Goal: Information Seeking & Learning: Learn about a topic

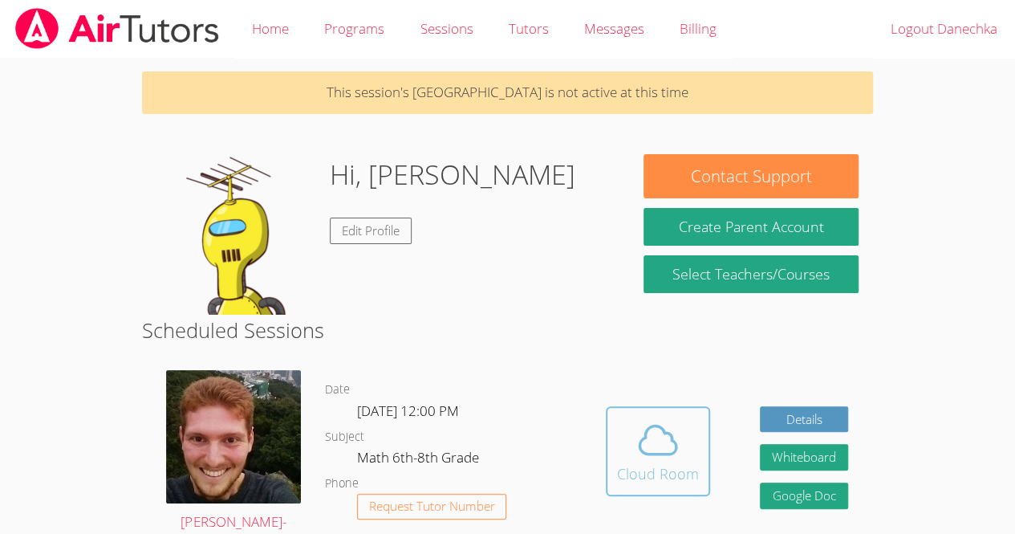
click at [680, 462] on div "Cloud Room" at bounding box center [658, 473] width 82 height 22
click at [619, 471] on div "Cloud Room" at bounding box center [658, 473] width 82 height 22
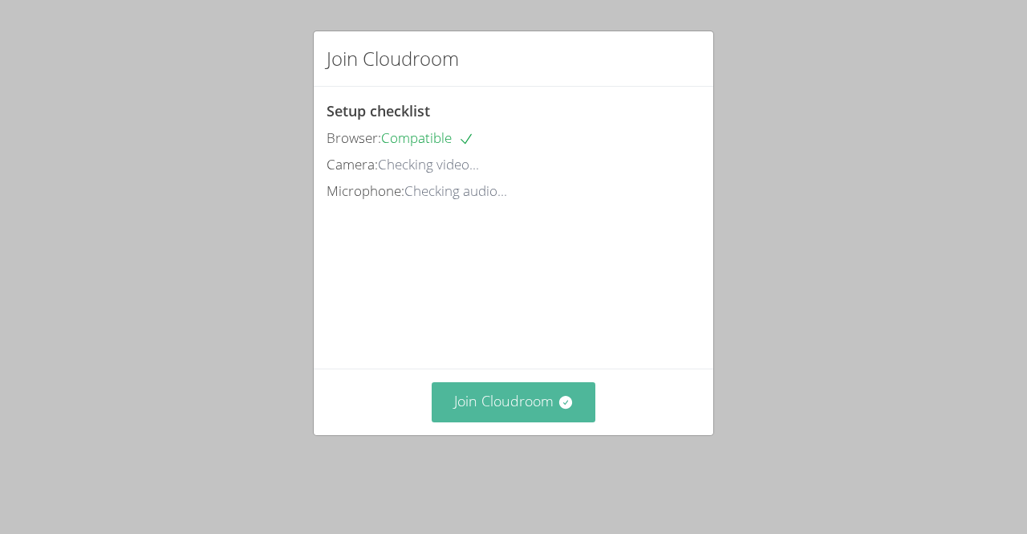
click at [515, 421] on button "Join Cloudroom" at bounding box center [514, 401] width 164 height 39
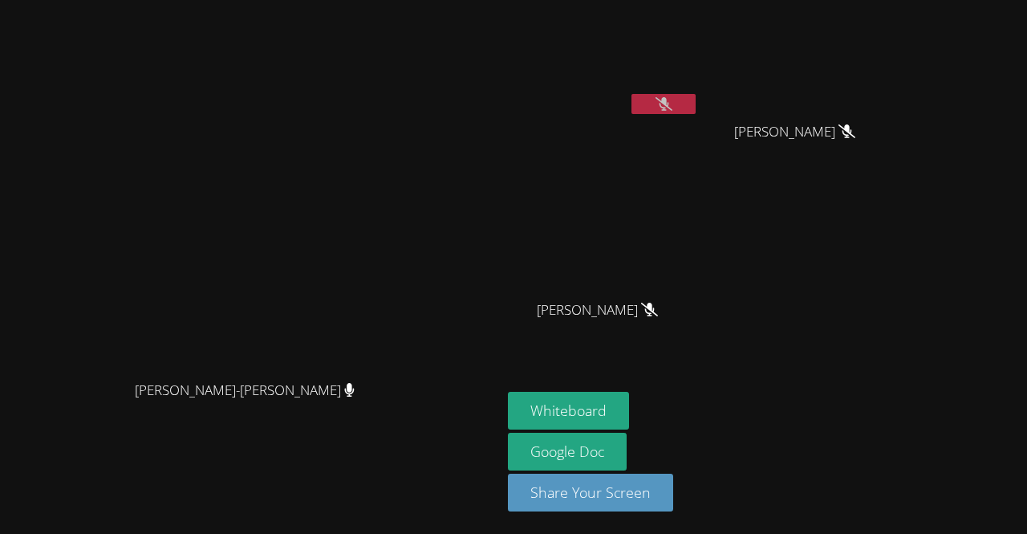
click at [131, 310] on video at bounding box center [251, 234] width 241 height 275
click at [672, 106] on icon at bounding box center [663, 104] width 17 height 14
click at [629, 410] on button "Whiteboard" at bounding box center [568, 411] width 121 height 38
click at [508, 392] on button "Whiteboard" at bounding box center [568, 411] width 121 height 38
click at [696, 104] on button at bounding box center [663, 104] width 64 height 20
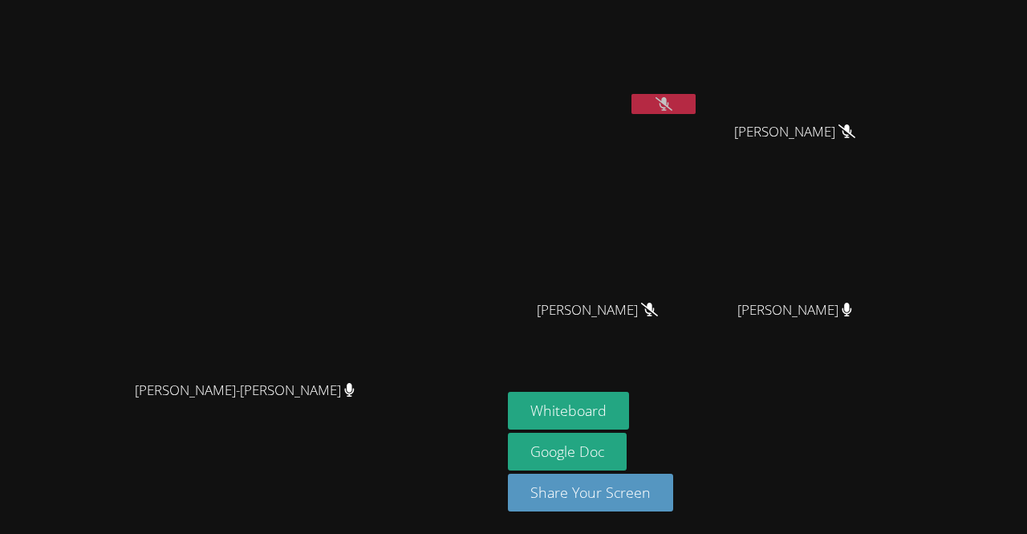
click at [696, 103] on button at bounding box center [663, 104] width 64 height 20
click at [696, 98] on button at bounding box center [663, 104] width 64 height 20
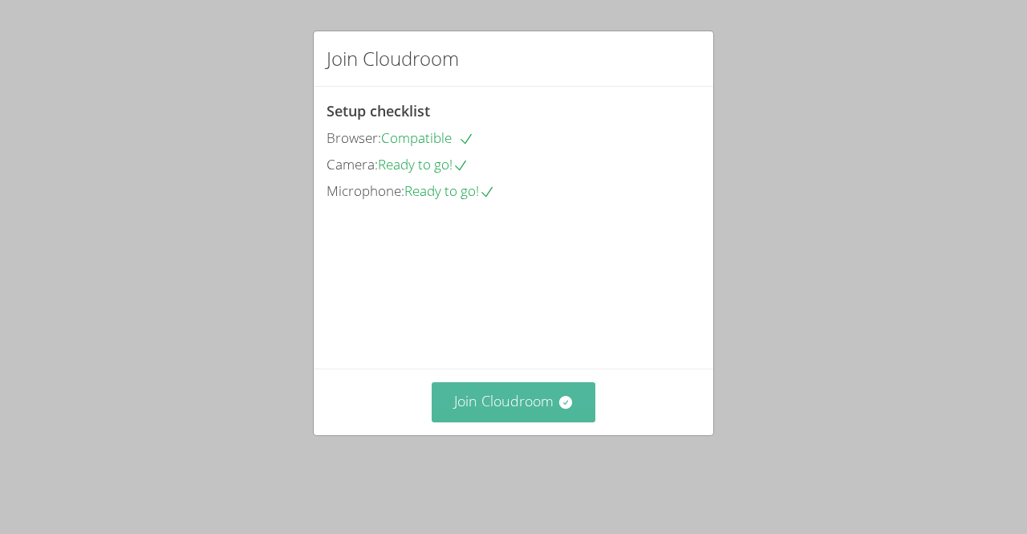
click at [481, 417] on button "Join Cloudroom" at bounding box center [514, 401] width 164 height 39
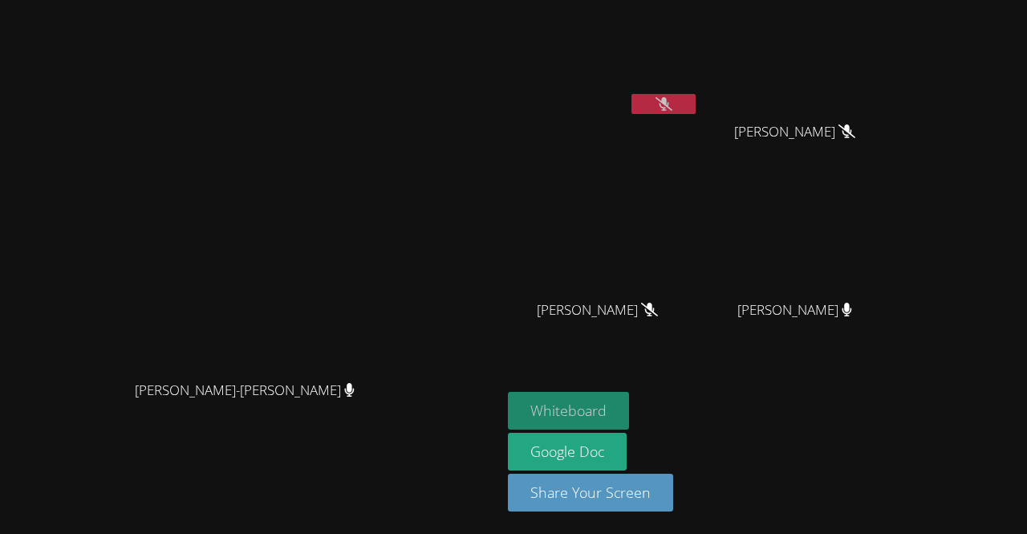
click at [629, 413] on button "Whiteboard" at bounding box center [568, 411] width 121 height 38
click at [672, 109] on icon at bounding box center [663, 104] width 17 height 14
click at [696, 110] on button at bounding box center [663, 104] width 64 height 20
click at [696, 108] on button at bounding box center [663, 104] width 64 height 20
click at [669, 97] on icon at bounding box center [664, 104] width 10 height 14
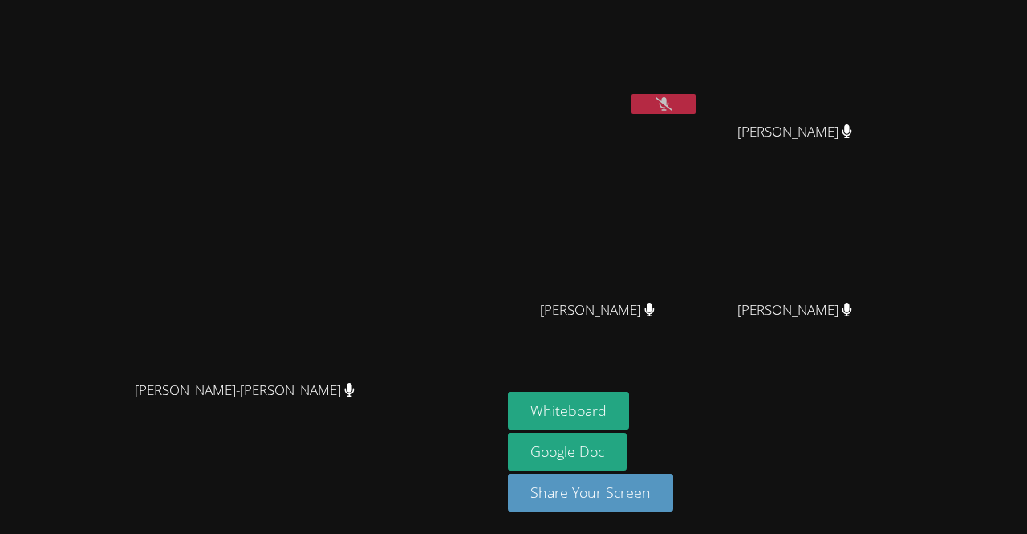
click at [696, 102] on button at bounding box center [663, 104] width 64 height 20
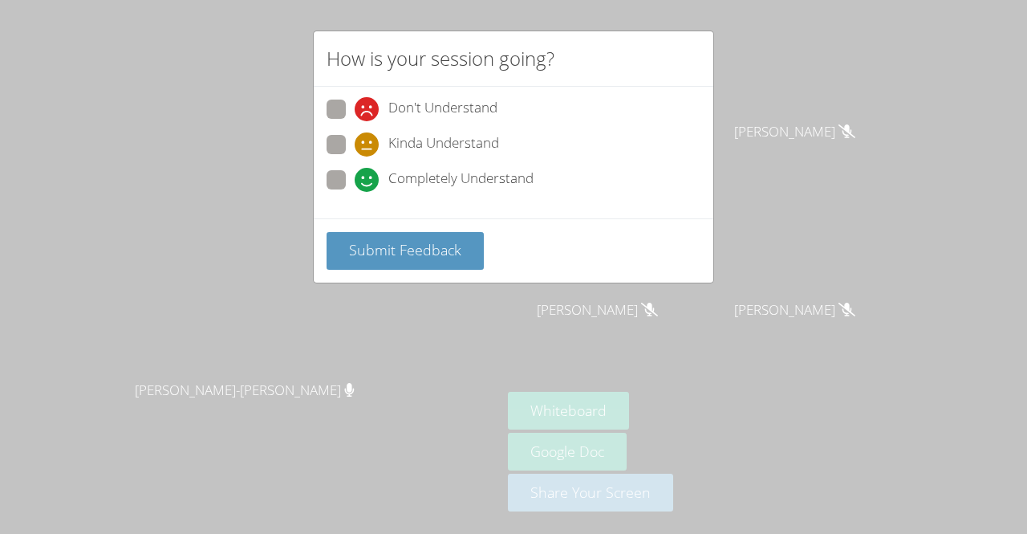
click at [347, 189] on label "Completely Understand" at bounding box center [430, 181] width 207 height 22
click at [355, 184] on input "Completely Understand" at bounding box center [362, 177] width 14 height 14
radio input "true"
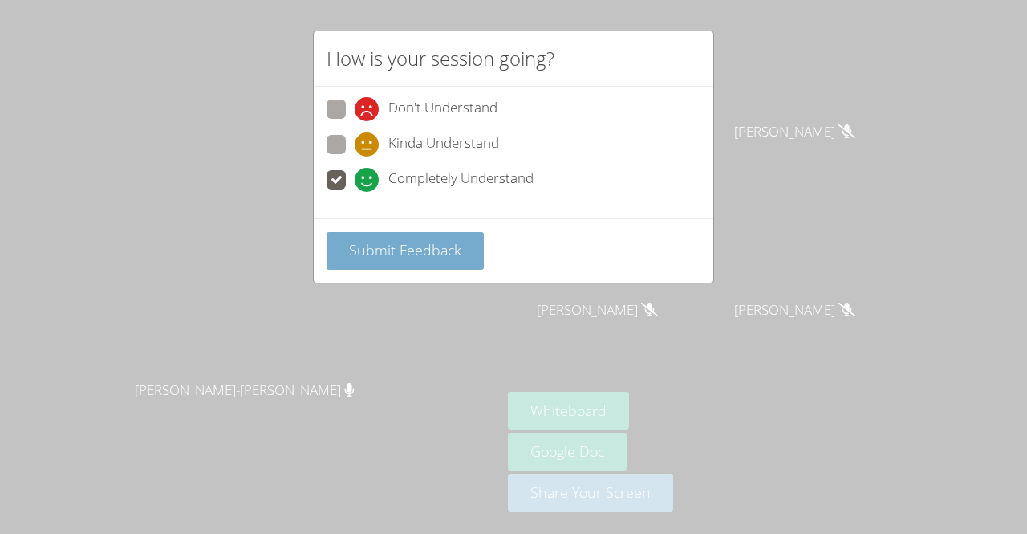
click at [395, 241] on span "Submit Feedback" at bounding box center [405, 249] width 112 height 19
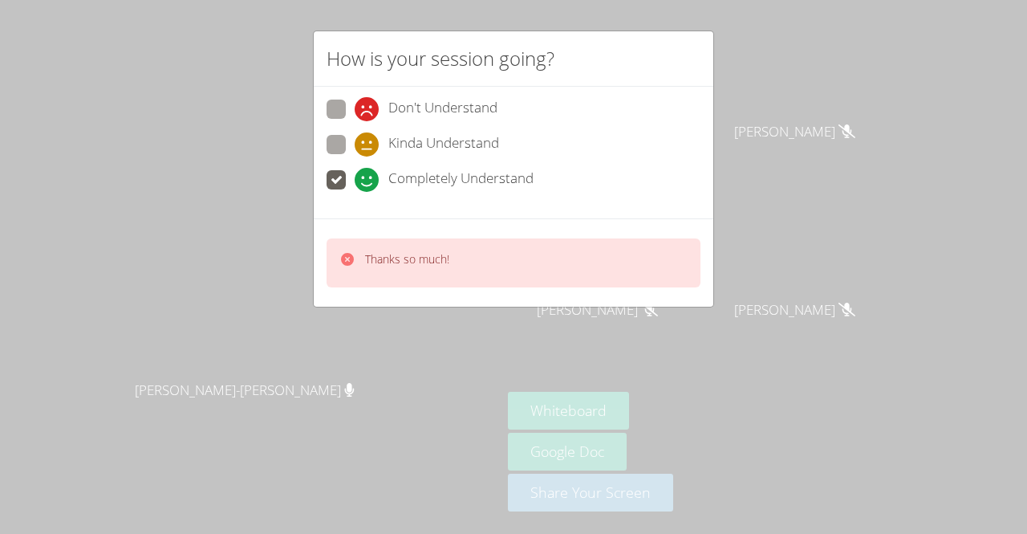
click at [648, 103] on div "Don't Understand" at bounding box center [514, 113] width 374 height 29
click at [672, 99] on icon at bounding box center [663, 104] width 17 height 14
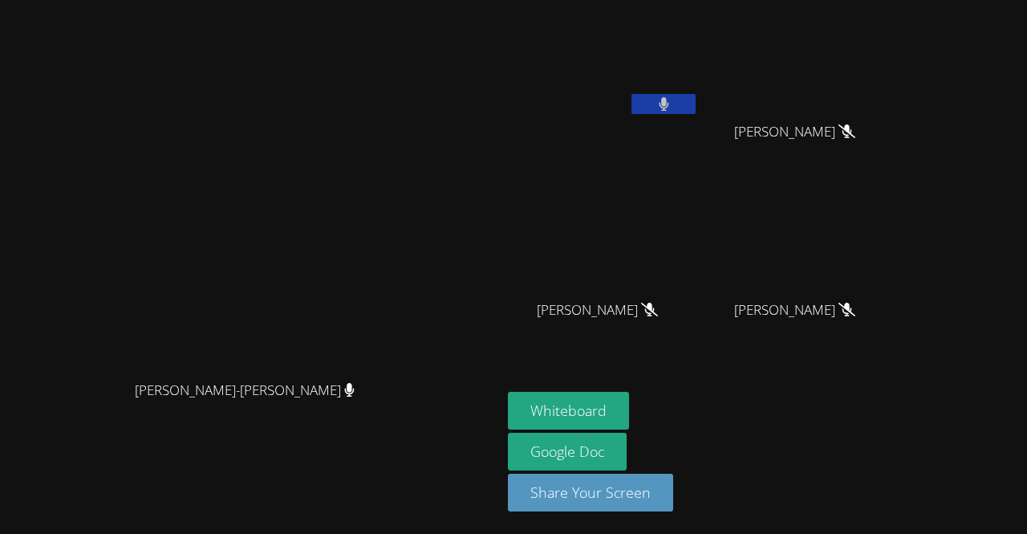
click at [696, 111] on button at bounding box center [663, 104] width 64 height 20
click at [696, 105] on button at bounding box center [663, 104] width 64 height 20
click at [699, 92] on video at bounding box center [603, 60] width 191 height 108
click at [696, 100] on button at bounding box center [663, 104] width 64 height 20
